Goal: Information Seeking & Learning: Learn about a topic

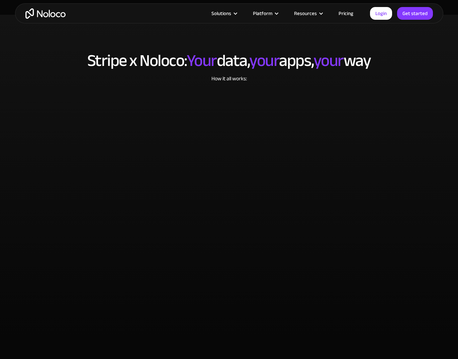
scroll to position [1220, 0]
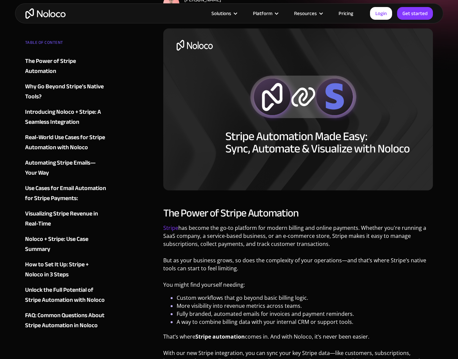
scroll to position [215, 0]
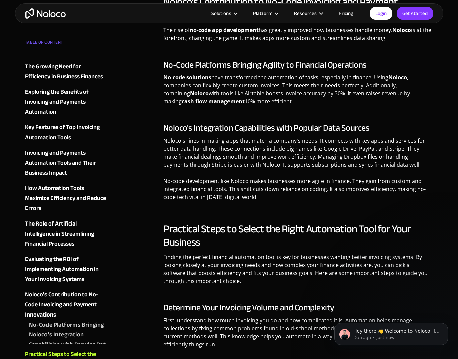
scroll to position [2912, 0]
